Goal: Transaction & Acquisition: Register for event/course

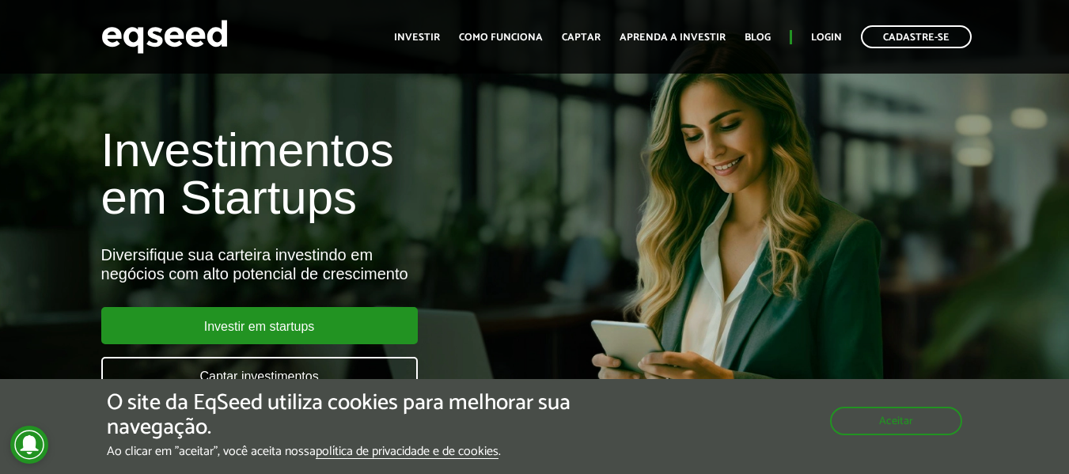
scroll to position [79, 0]
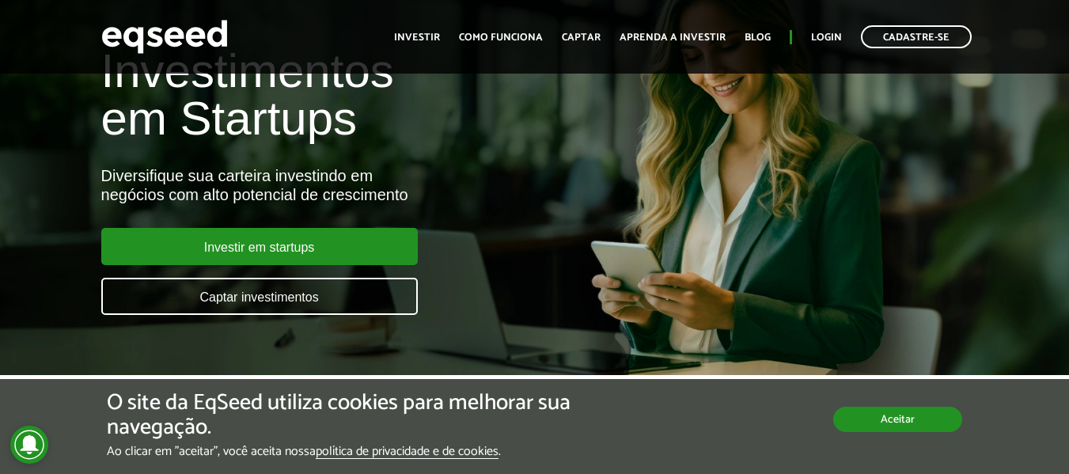
click at [919, 419] on button "Aceitar" at bounding box center [898, 419] width 129 height 25
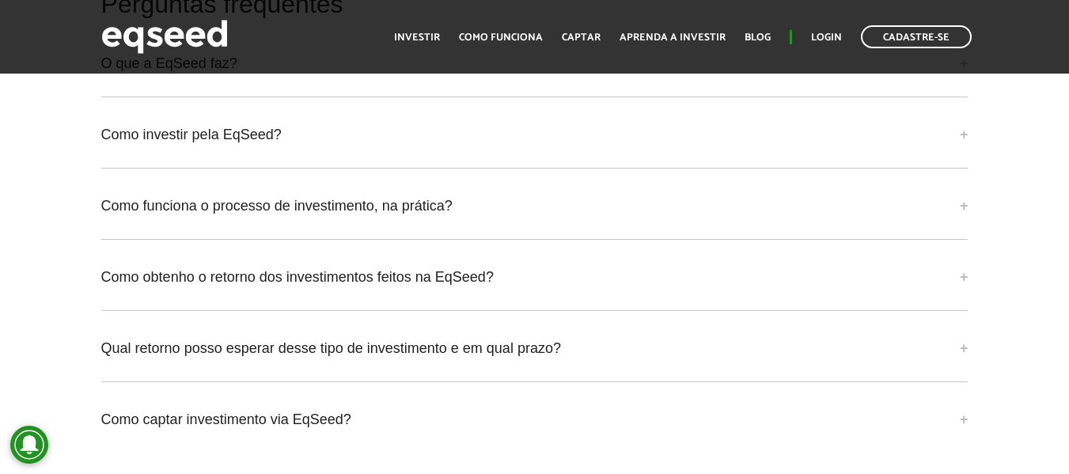
scroll to position [3562, 0]
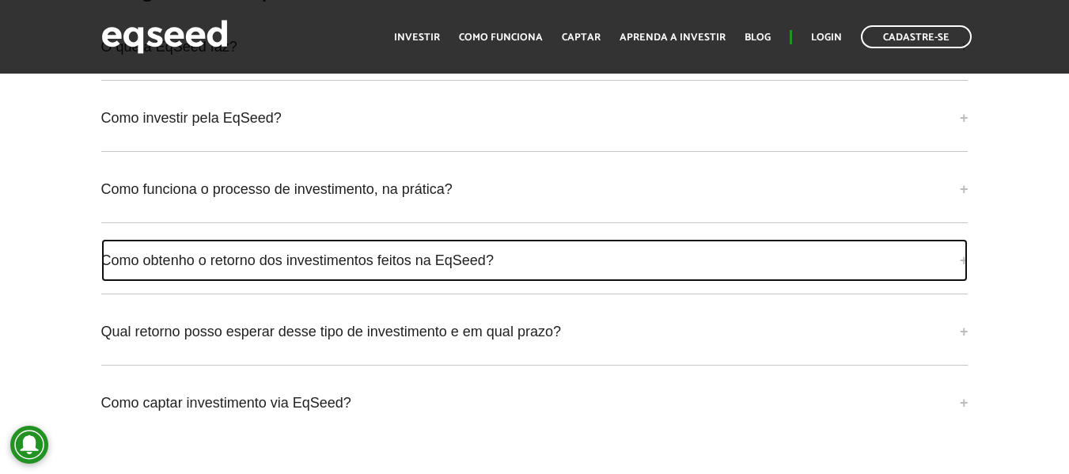
click at [374, 260] on link "Como obtenho o retorno dos investimentos feitos na EqSeed?" at bounding box center [535, 260] width 868 height 43
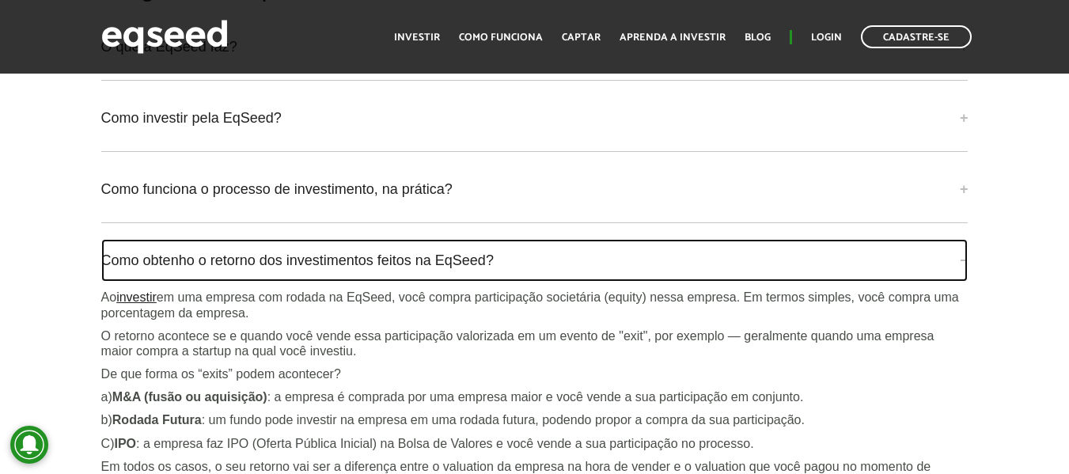
click at [374, 260] on link "Como obtenho o retorno dos investimentos feitos na EqSeed?" at bounding box center [535, 260] width 868 height 43
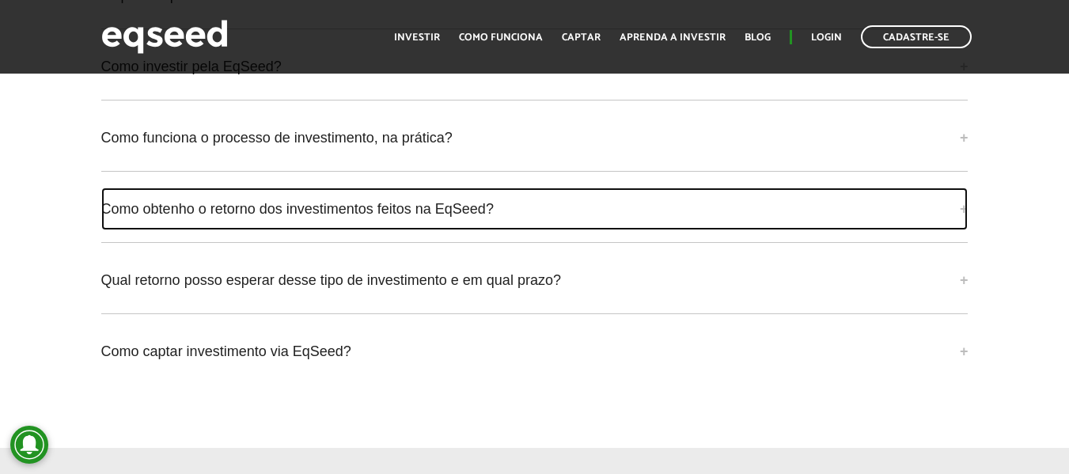
scroll to position [3641, 0]
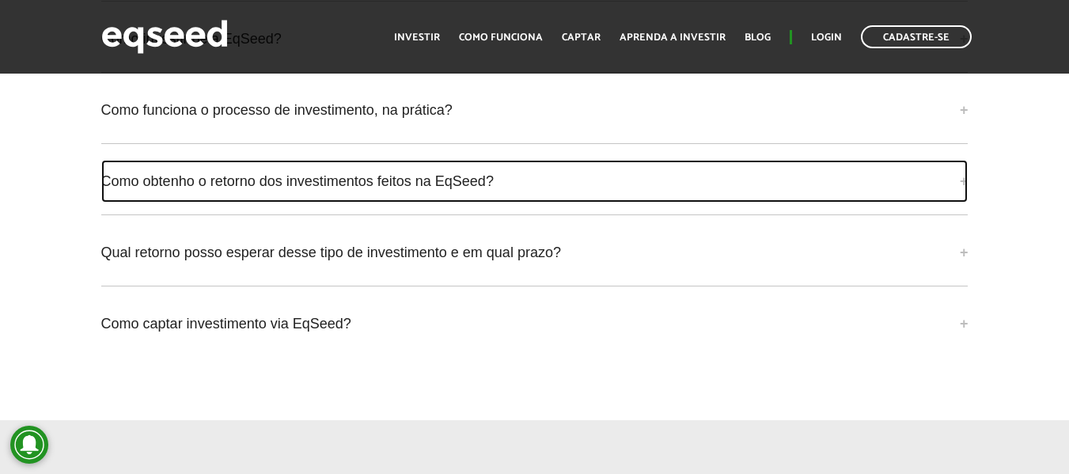
click at [394, 194] on link "Como obtenho o retorno dos investimentos feitos na EqSeed?" at bounding box center [535, 181] width 868 height 43
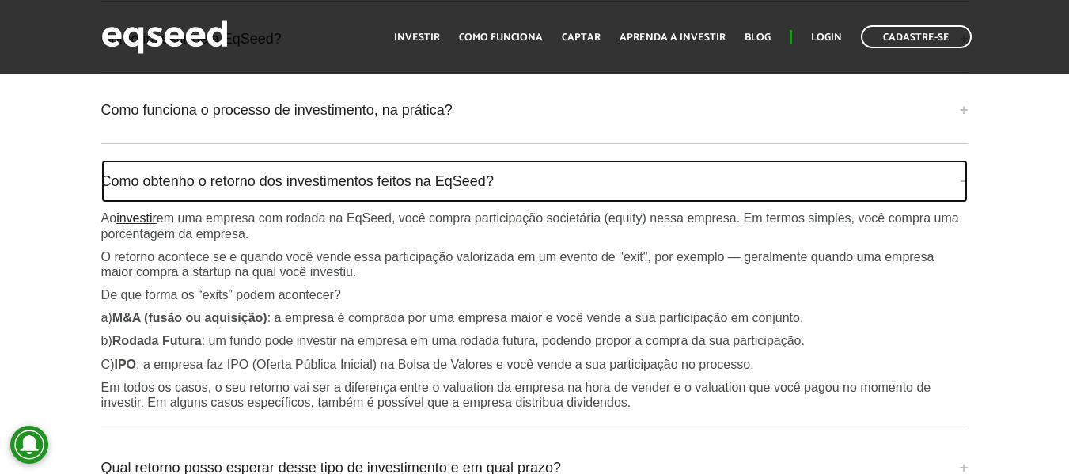
click at [394, 194] on link "Como obtenho o retorno dos investimentos feitos na EqSeed?" at bounding box center [535, 181] width 868 height 43
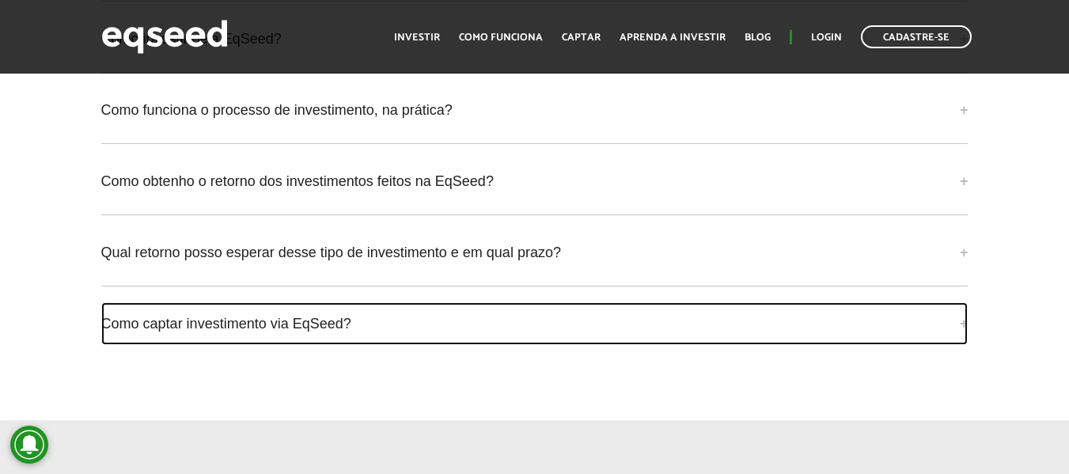
click at [339, 321] on link "Como captar investimento via EqSeed?" at bounding box center [535, 323] width 868 height 43
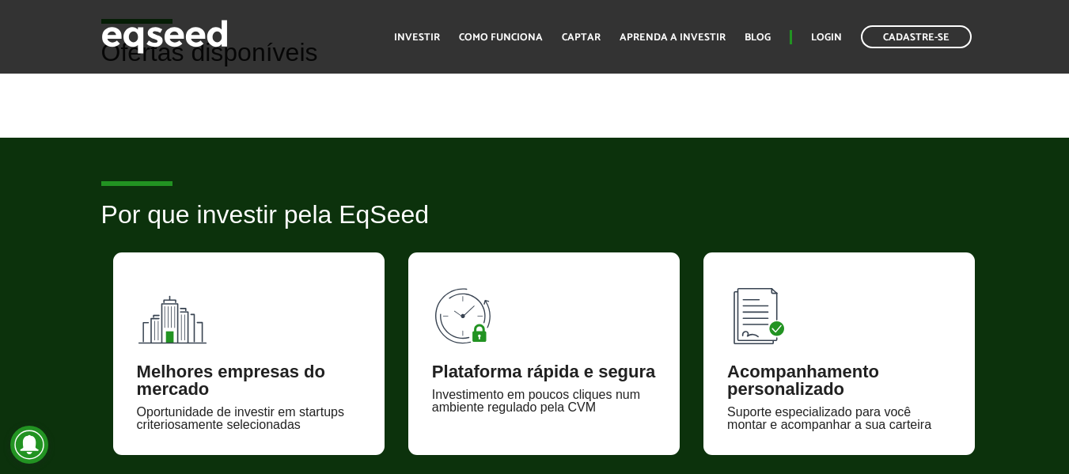
scroll to position [475, 0]
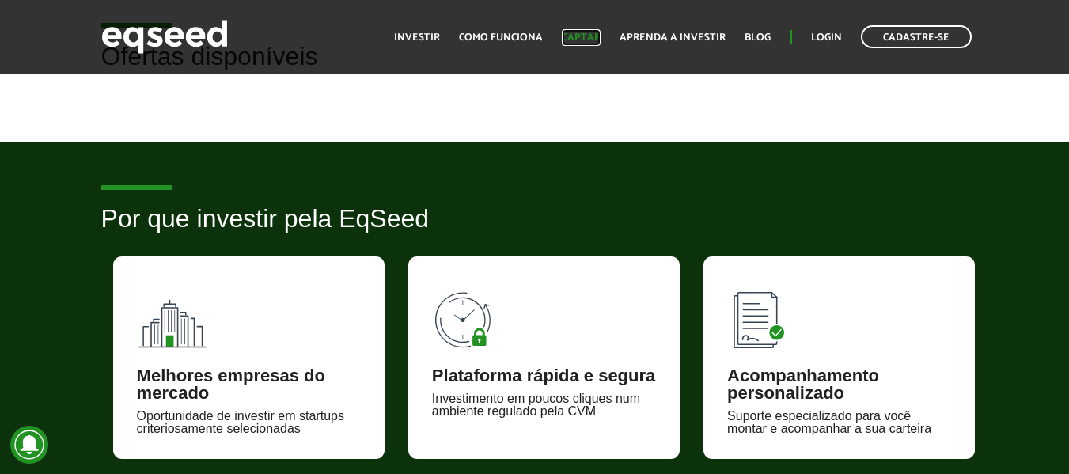
click at [594, 42] on link "Captar" at bounding box center [581, 37] width 39 height 10
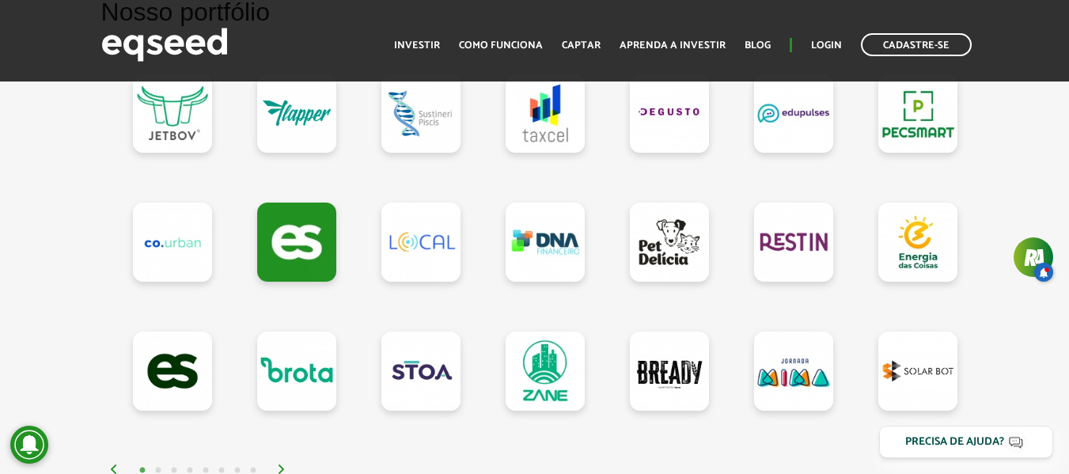
scroll to position [1425, 0]
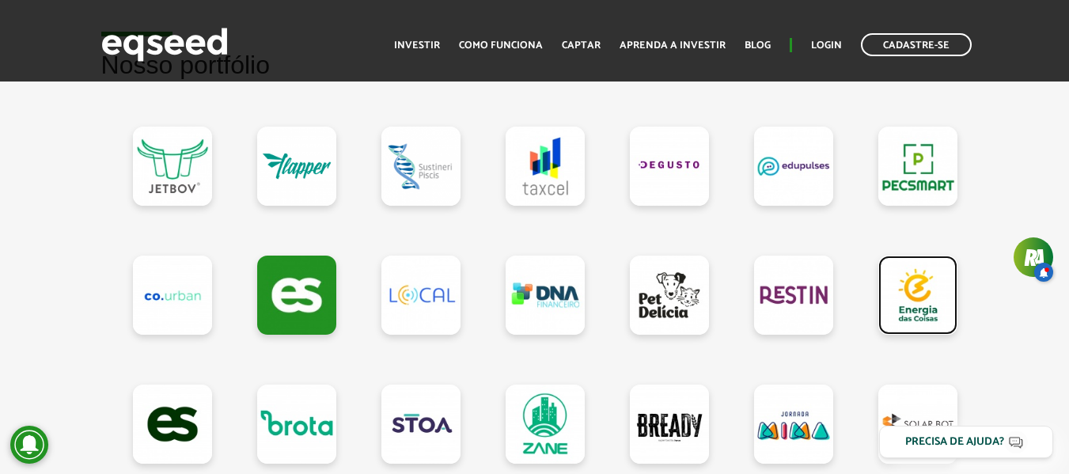
click at [947, 310] on link at bounding box center [918, 295] width 79 height 79
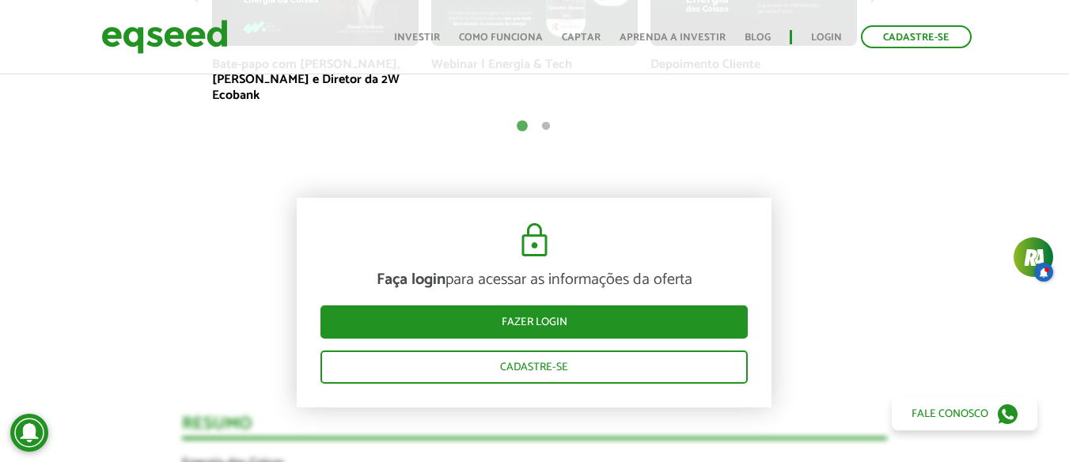
scroll to position [1425, 0]
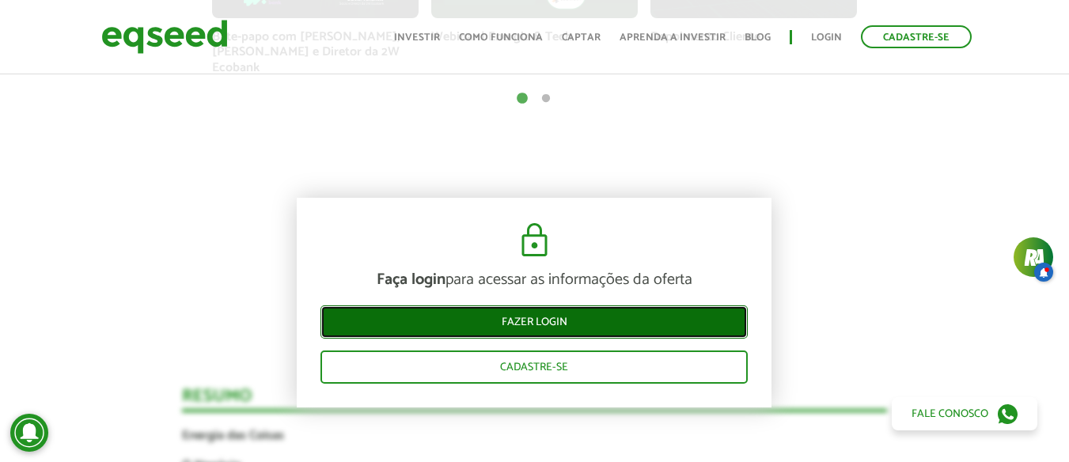
click at [405, 318] on link "Fazer login" at bounding box center [534, 322] width 427 height 33
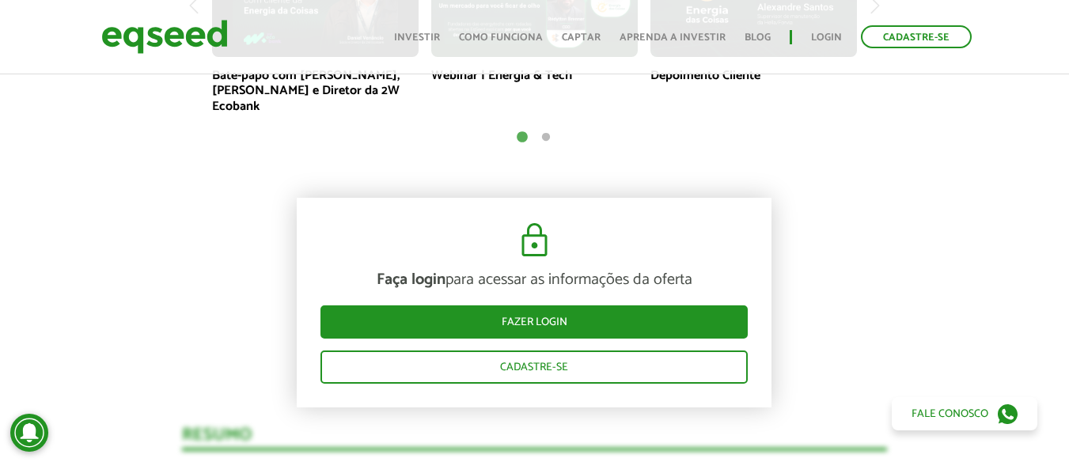
scroll to position [1425, 0]
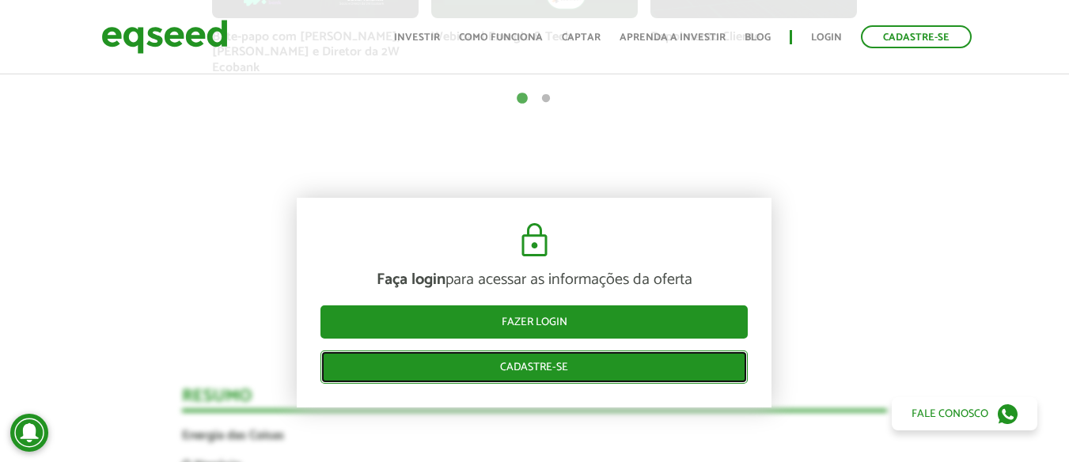
click at [504, 383] on link "Cadastre-se" at bounding box center [534, 367] width 427 height 33
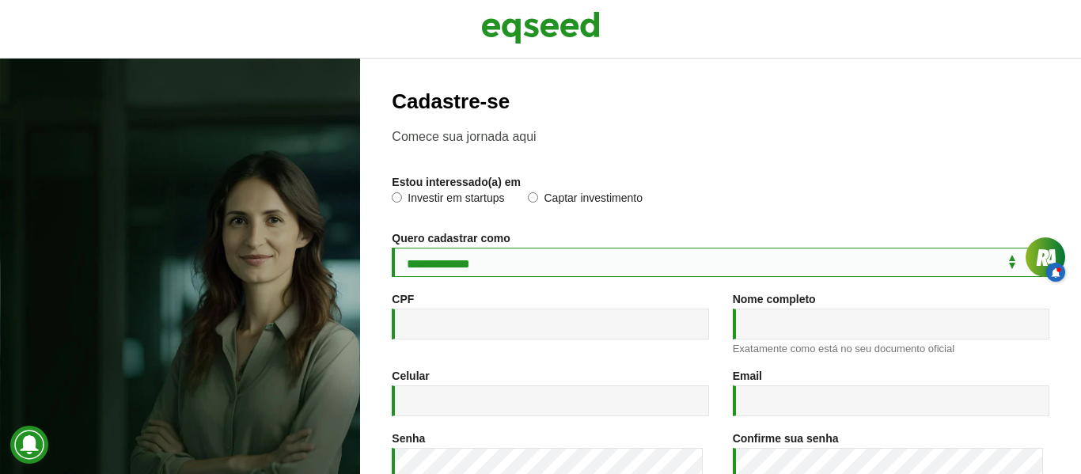
click at [465, 275] on select "**********" at bounding box center [721, 262] width 658 height 29
select select "***"
click at [392, 249] on select "**********" at bounding box center [721, 262] width 658 height 29
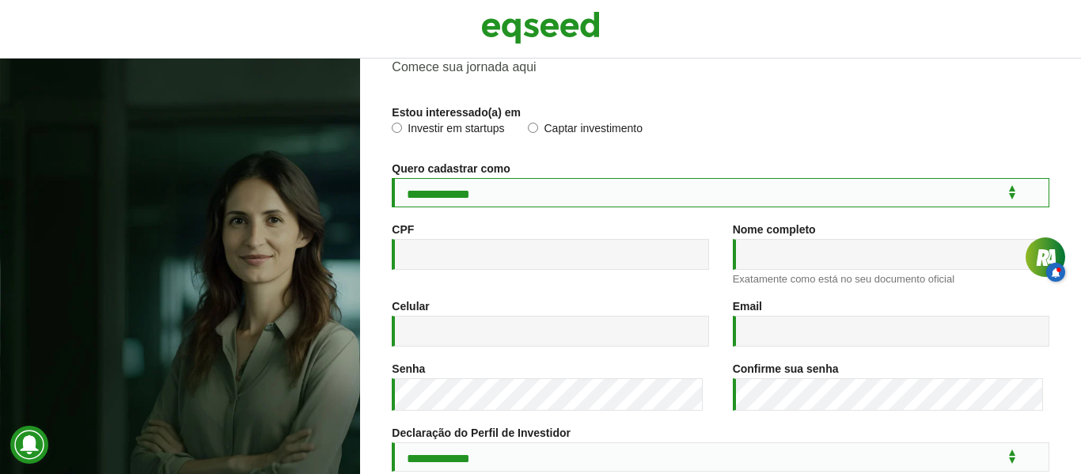
scroll to position [105, 0]
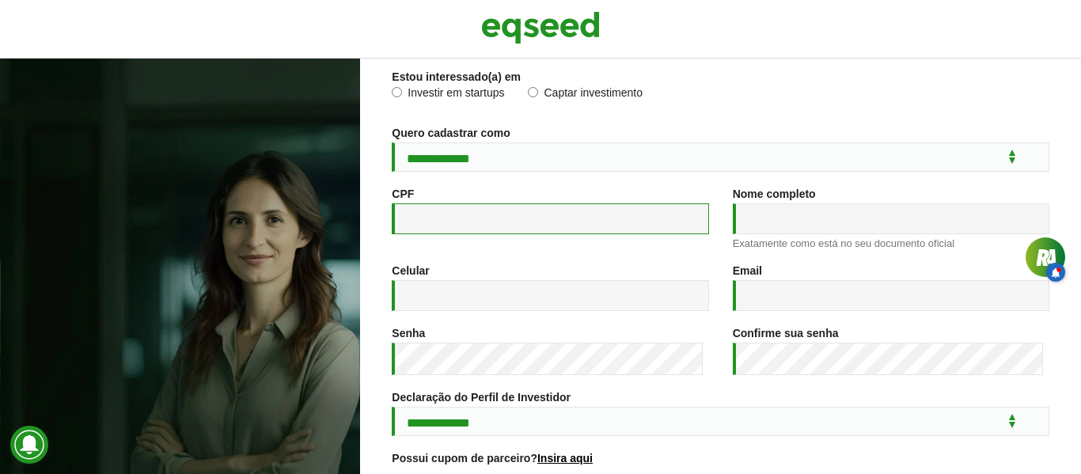
click at [519, 224] on input "CPF *" at bounding box center [550, 218] width 317 height 31
type input "**********"
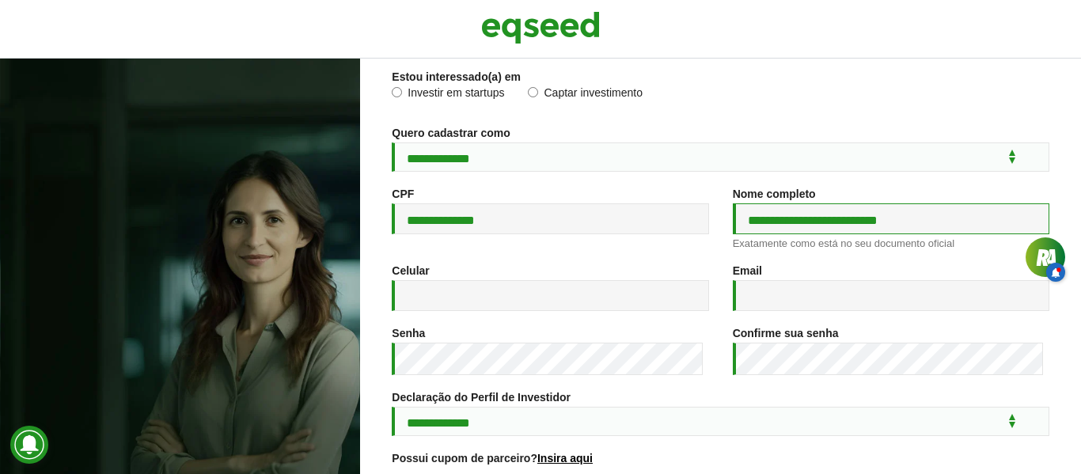
type input "**********"
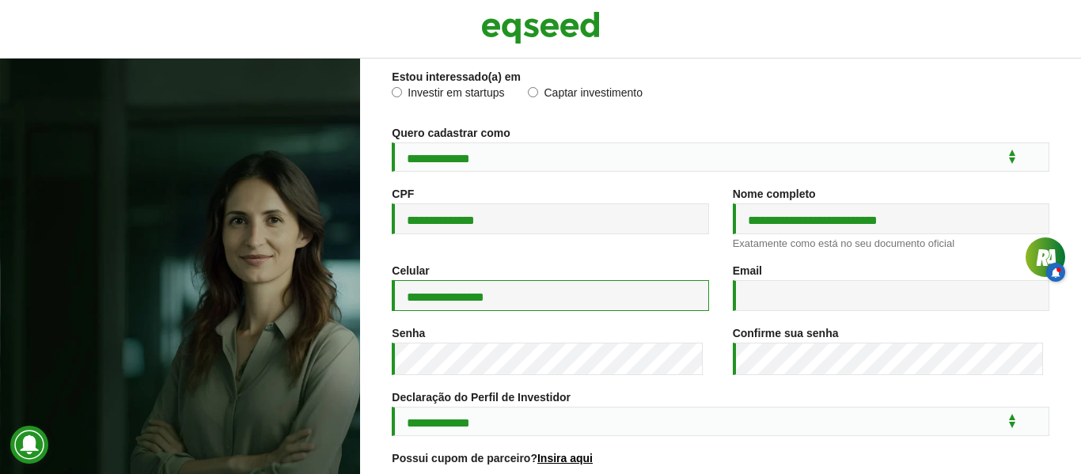
type input "**********"
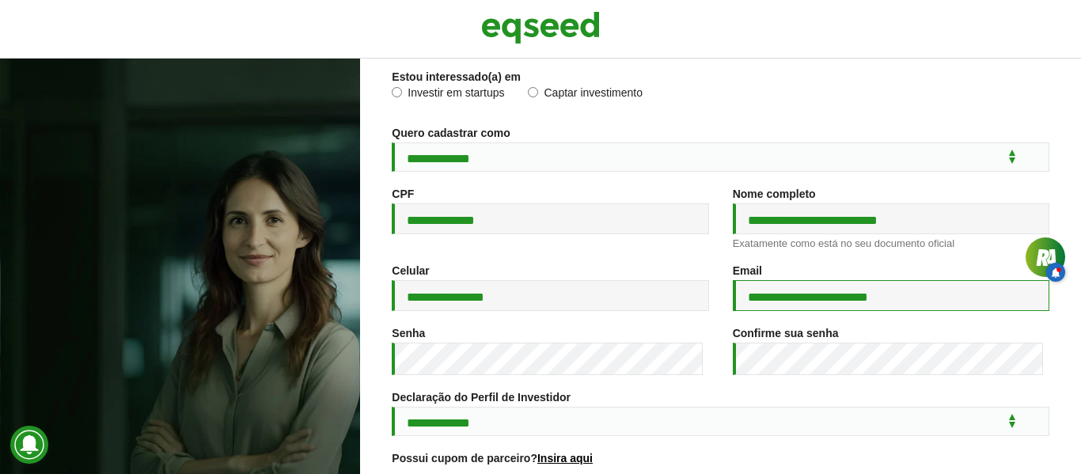
type input "**********"
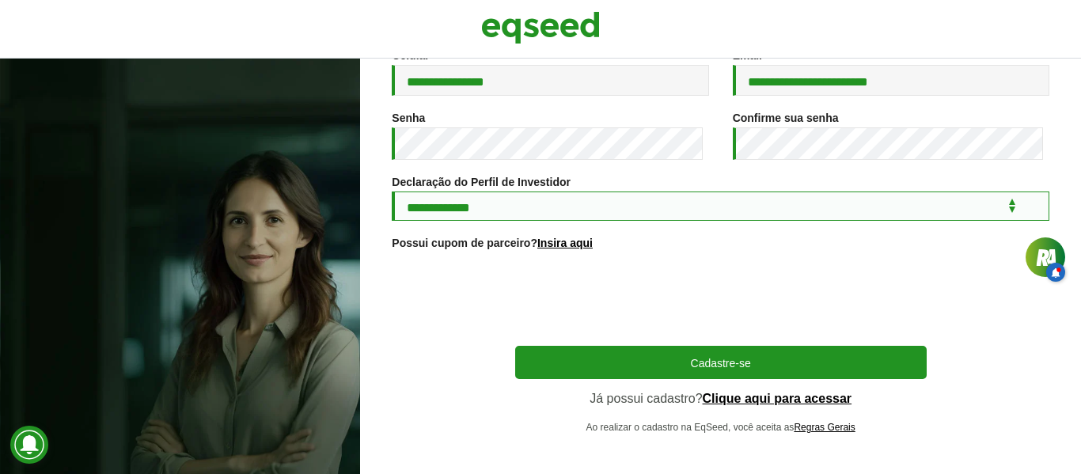
scroll to position [343, 0]
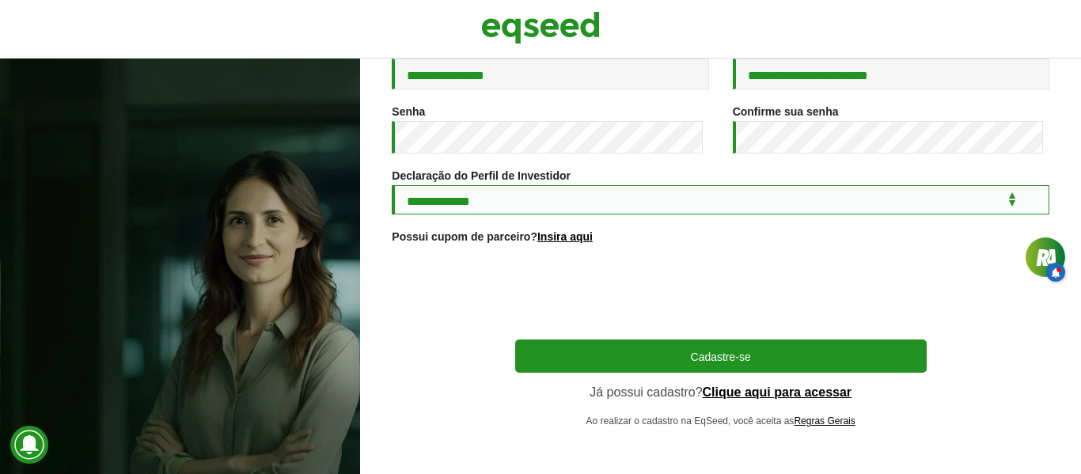
click at [739, 197] on select "**********" at bounding box center [721, 199] width 658 height 29
select select "***"
click at [392, 185] on select "**********" at bounding box center [721, 199] width 658 height 29
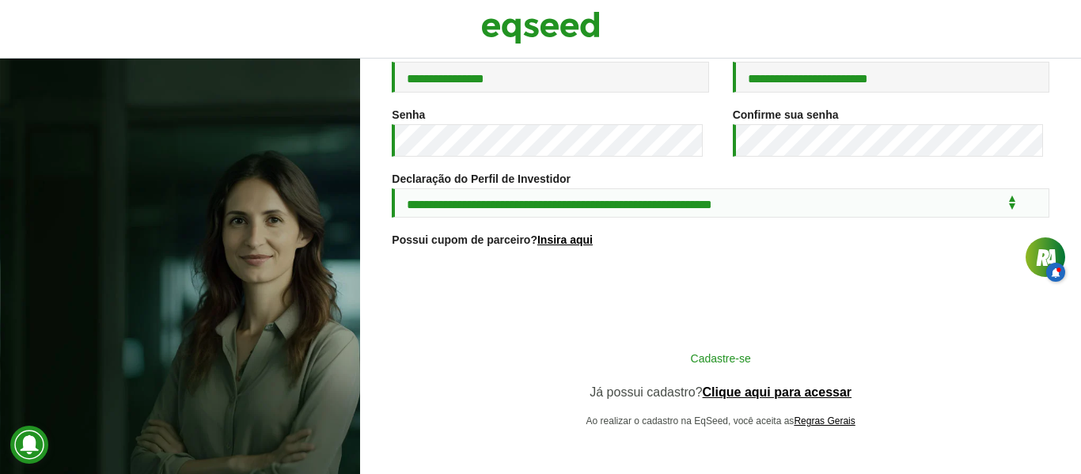
click at [741, 351] on button "Cadastre-se" at bounding box center [721, 358] width 412 height 30
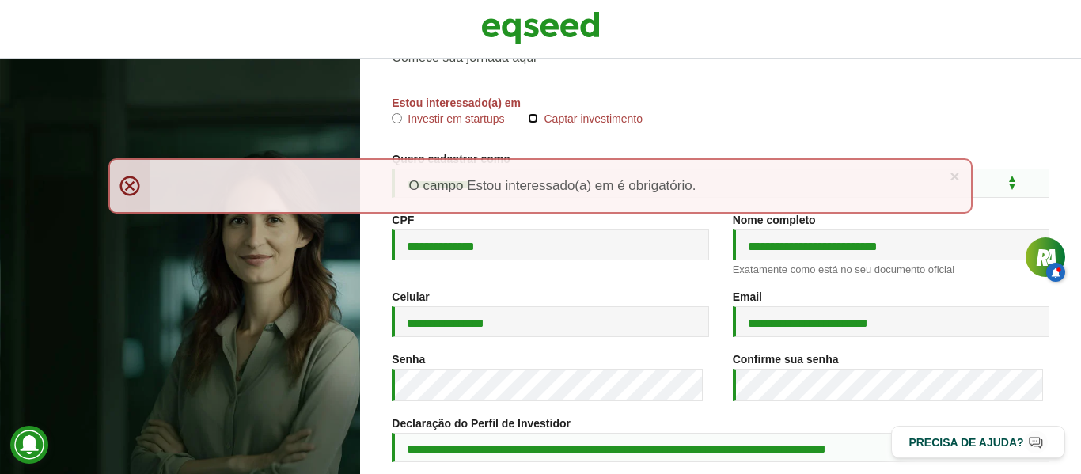
scroll to position [281, 0]
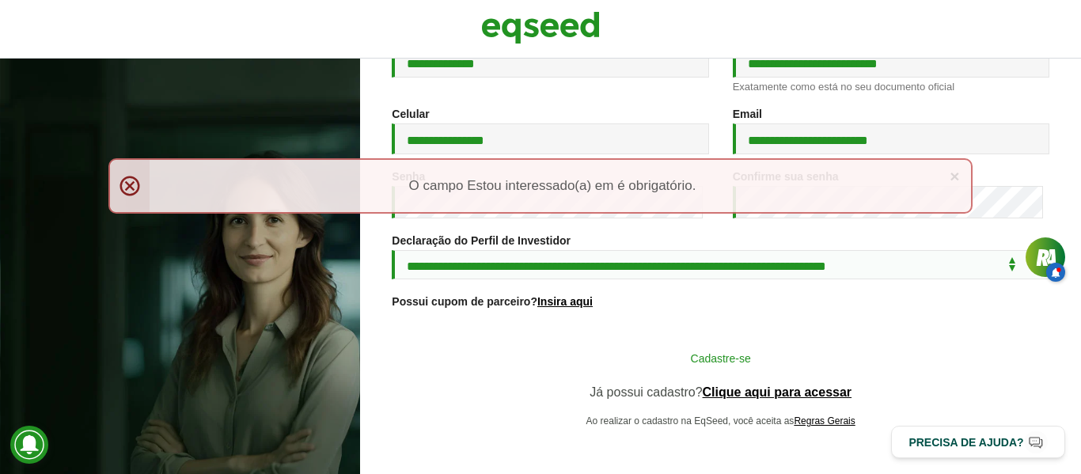
click at [839, 352] on button "Cadastre-se" at bounding box center [721, 358] width 412 height 30
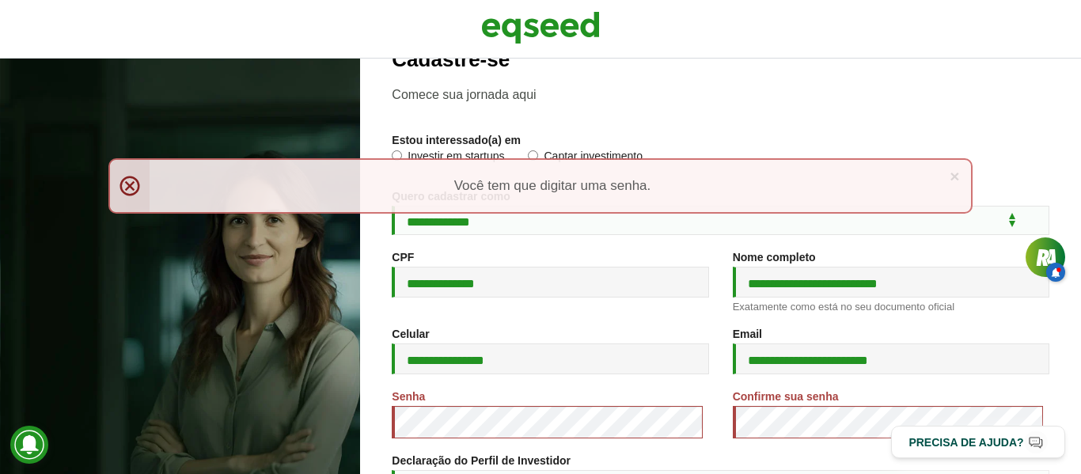
scroll to position [158, 0]
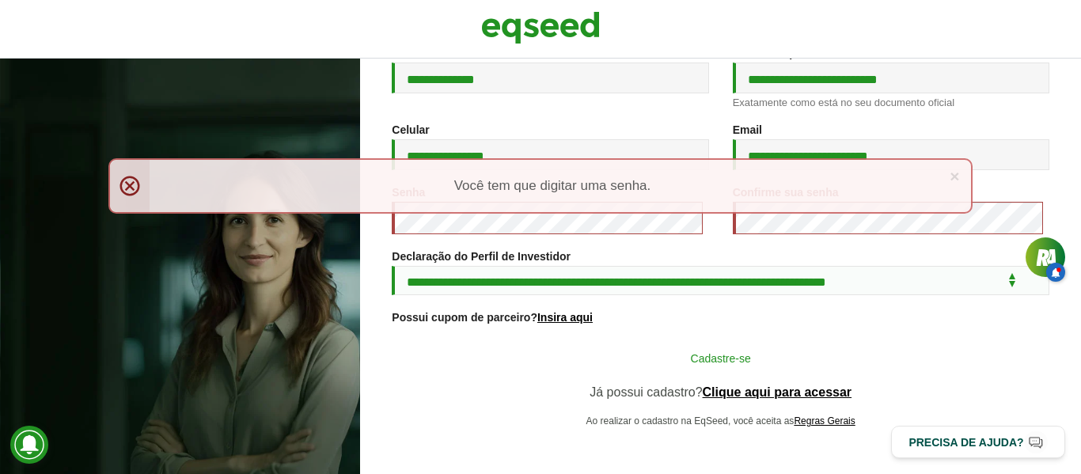
click at [674, 349] on button "Cadastre-se" at bounding box center [721, 358] width 412 height 30
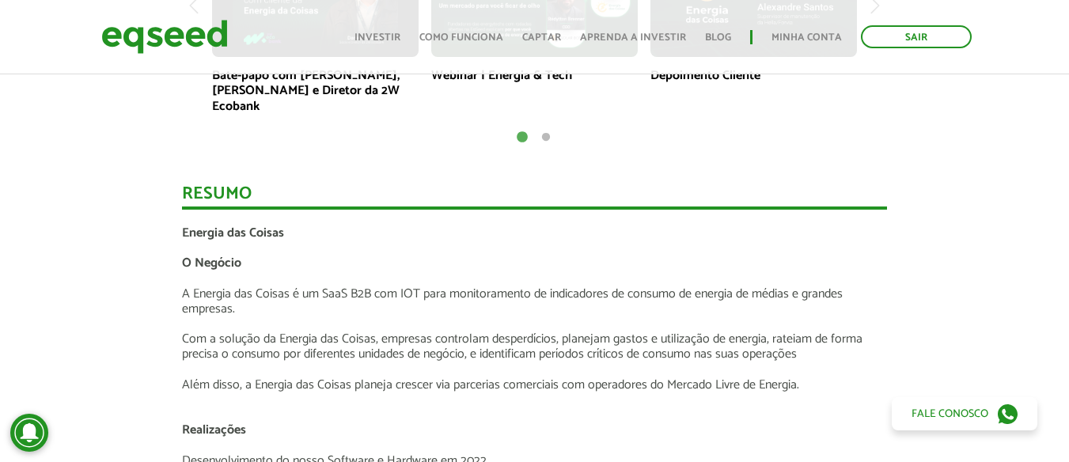
scroll to position [1425, 0]
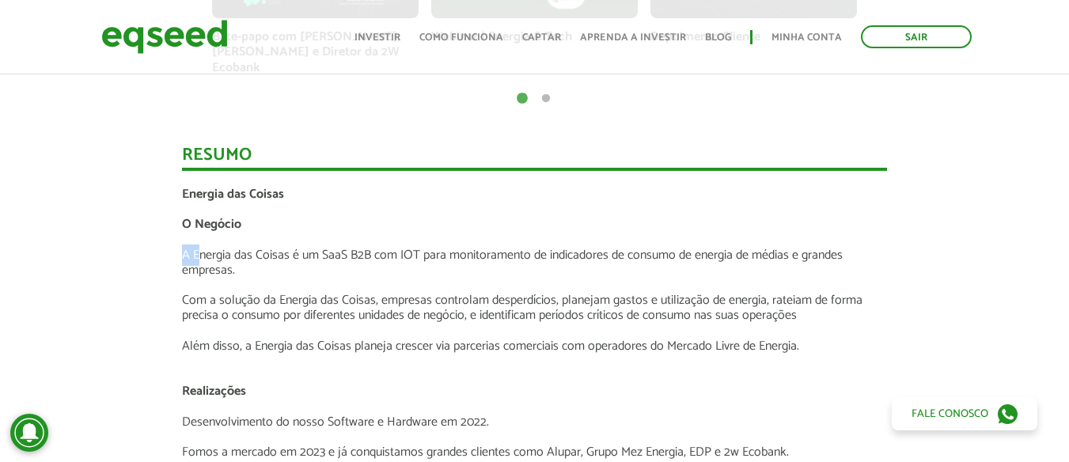
drag, startPoint x: 202, startPoint y: 249, endPoint x: 336, endPoint y: 228, distance: 135.3
click at [356, 251] on p "A Energia das Coisas é um SaaS B2B com IOT para monitoramento de indicadores de…" at bounding box center [534, 263] width 705 height 30
drag, startPoint x: 356, startPoint y: 251, endPoint x: 32, endPoint y: 227, distance: 325.4
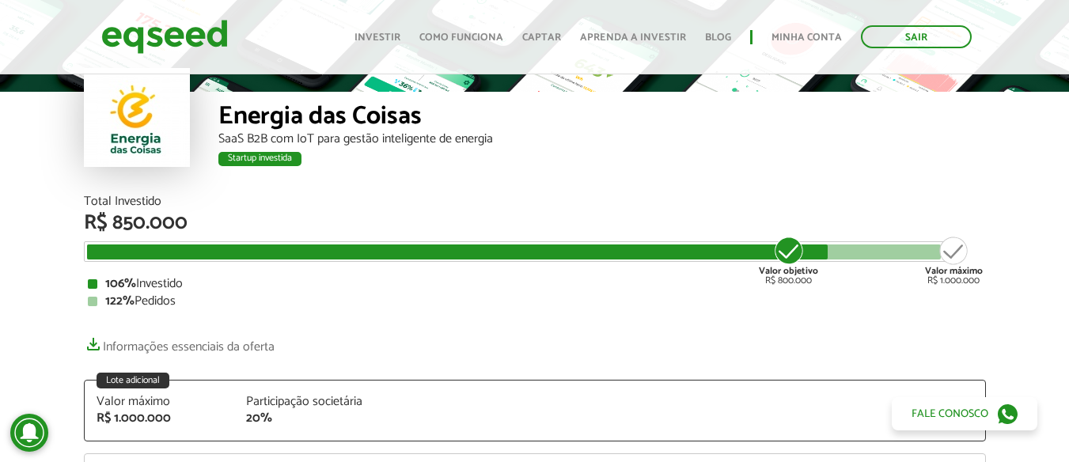
scroll to position [0, 0]
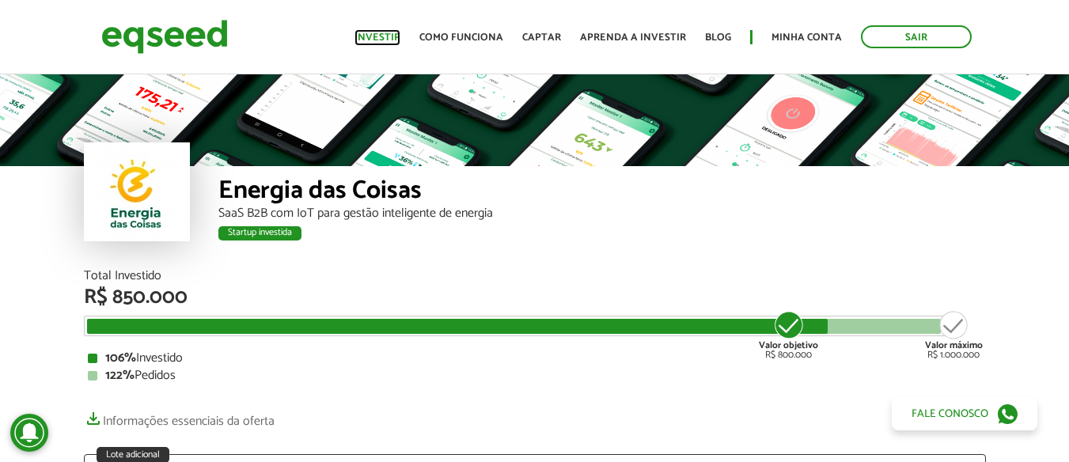
click at [388, 43] on link "Investir" at bounding box center [378, 37] width 46 height 10
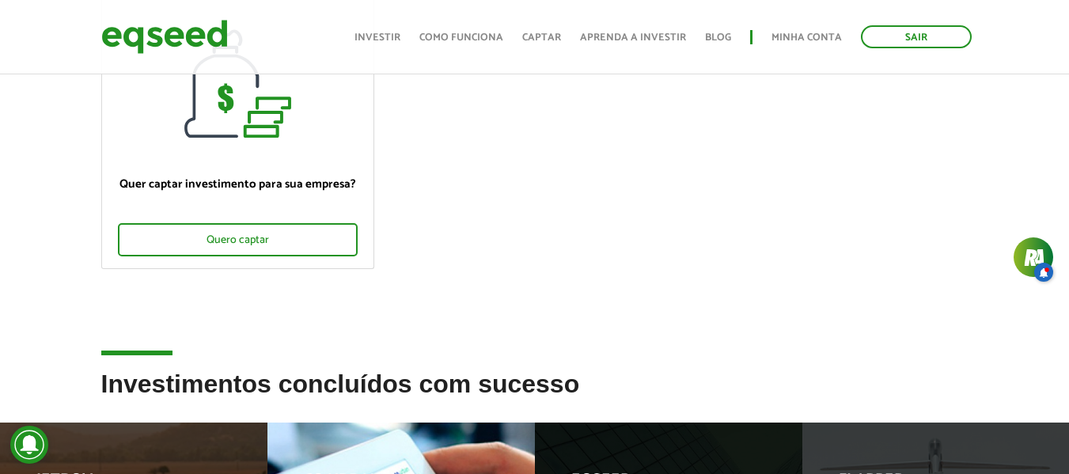
scroll to position [158, 0]
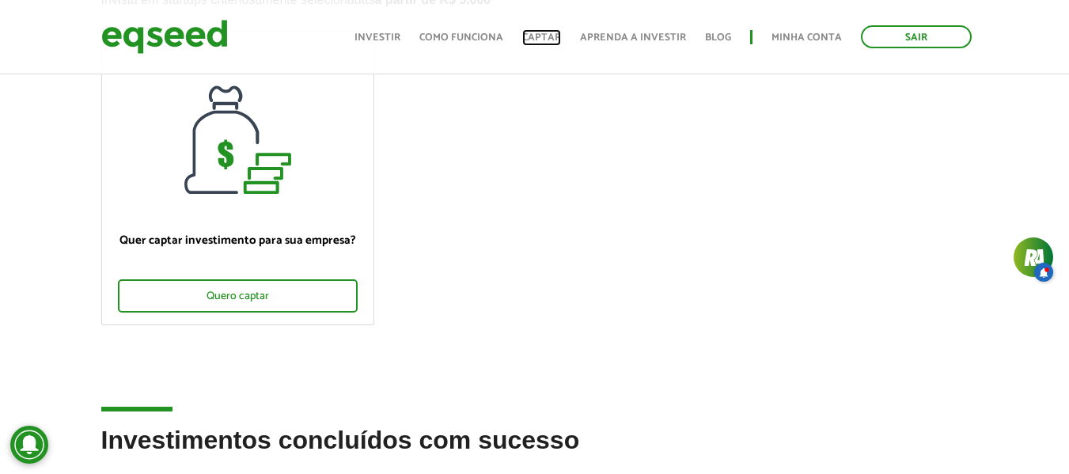
click at [555, 37] on link "Captar" at bounding box center [541, 37] width 39 height 10
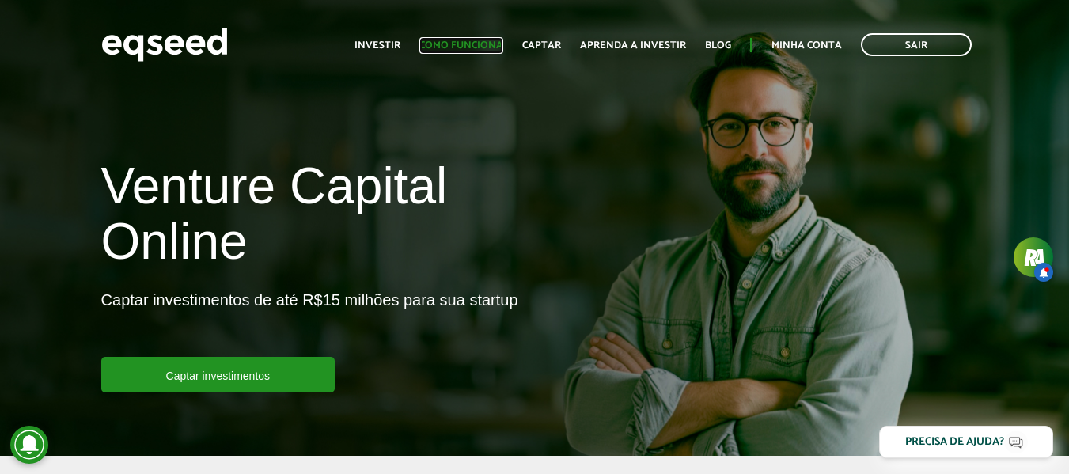
click at [450, 51] on link "Como funciona" at bounding box center [462, 45] width 84 height 10
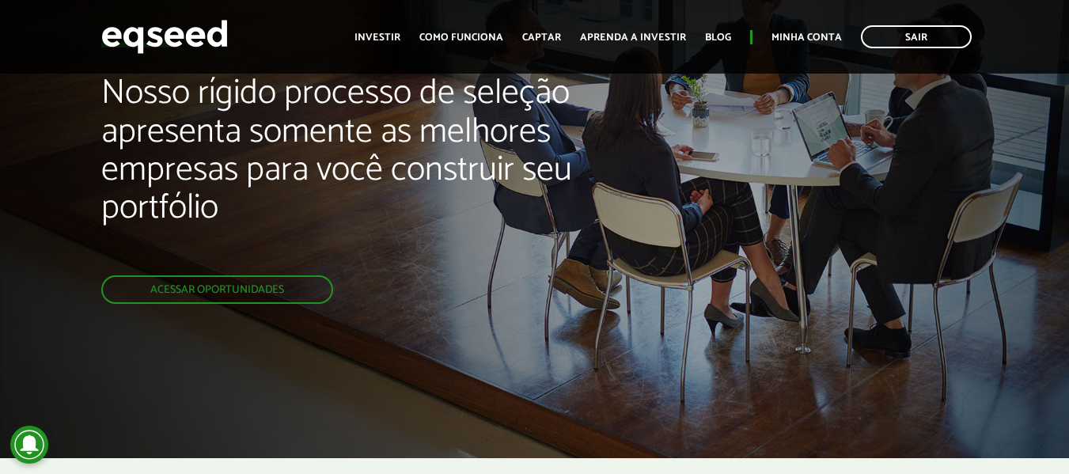
scroll to position [79, 0]
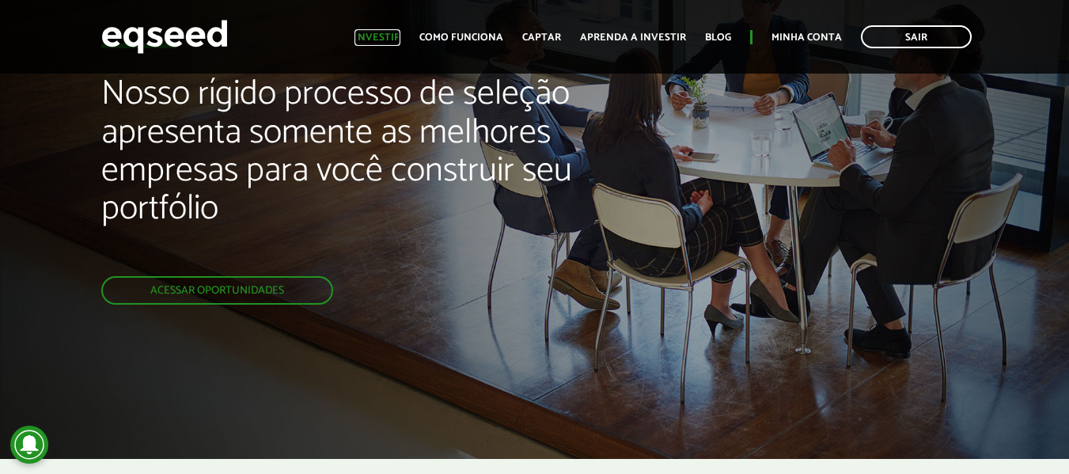
click at [380, 39] on link "Investir" at bounding box center [378, 37] width 46 height 10
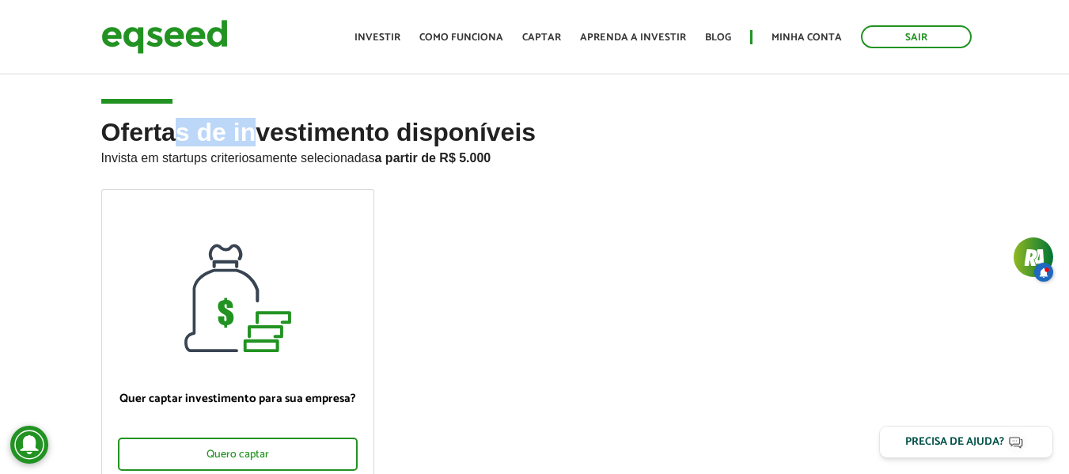
drag, startPoint x: 244, startPoint y: 118, endPoint x: 166, endPoint y: 121, distance: 77.6
click at [166, 121] on h2 "Ofertas de investimento disponíveis Invista em startups criteriosamente selecio…" at bounding box center [535, 154] width 868 height 70
click at [909, 189] on ul "Quer captar investimento para sua empresa? Quero captar" at bounding box center [534, 349] width 891 height 321
click at [637, 41] on link "Aprenda a investir" at bounding box center [633, 37] width 106 height 10
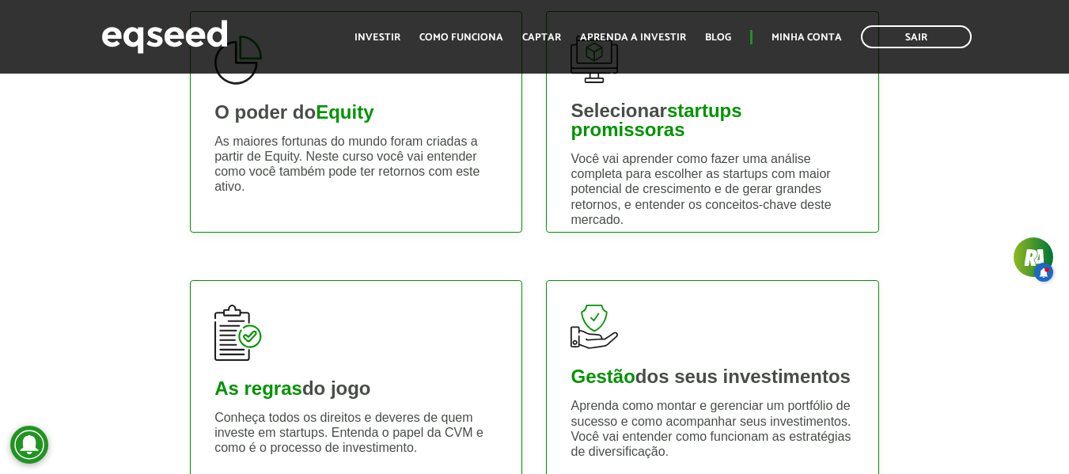
scroll to position [633, 0]
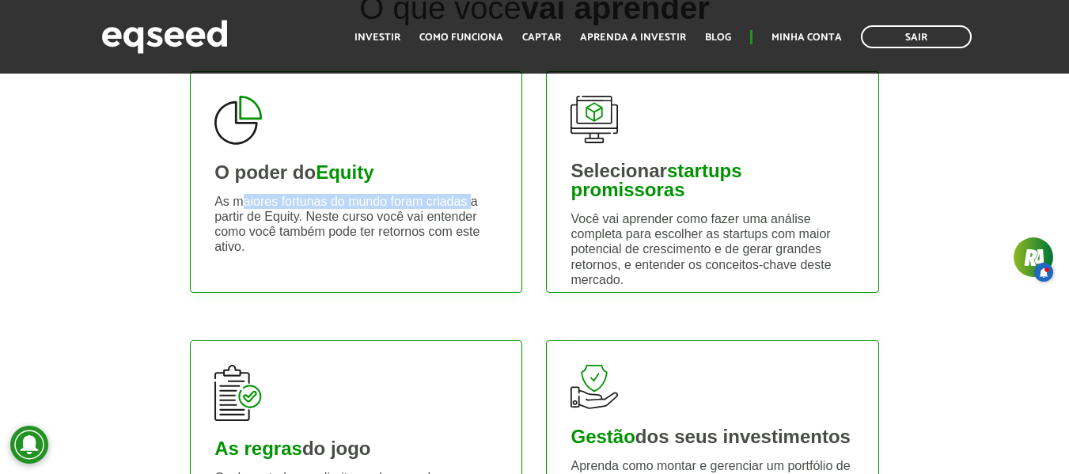
drag, startPoint x: 245, startPoint y: 203, endPoint x: 477, endPoint y: 188, distance: 232.4
click at [477, 188] on div "O poder do Equity As maiores fortunas do mundo foram criadas a partir de Equity…" at bounding box center [356, 182] width 332 height 222
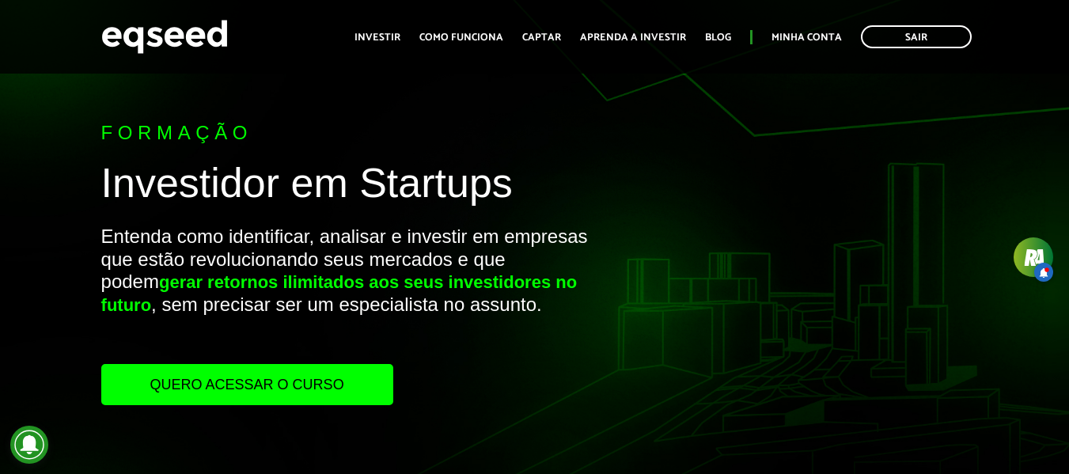
scroll to position [0, 0]
